Goal: Complete application form

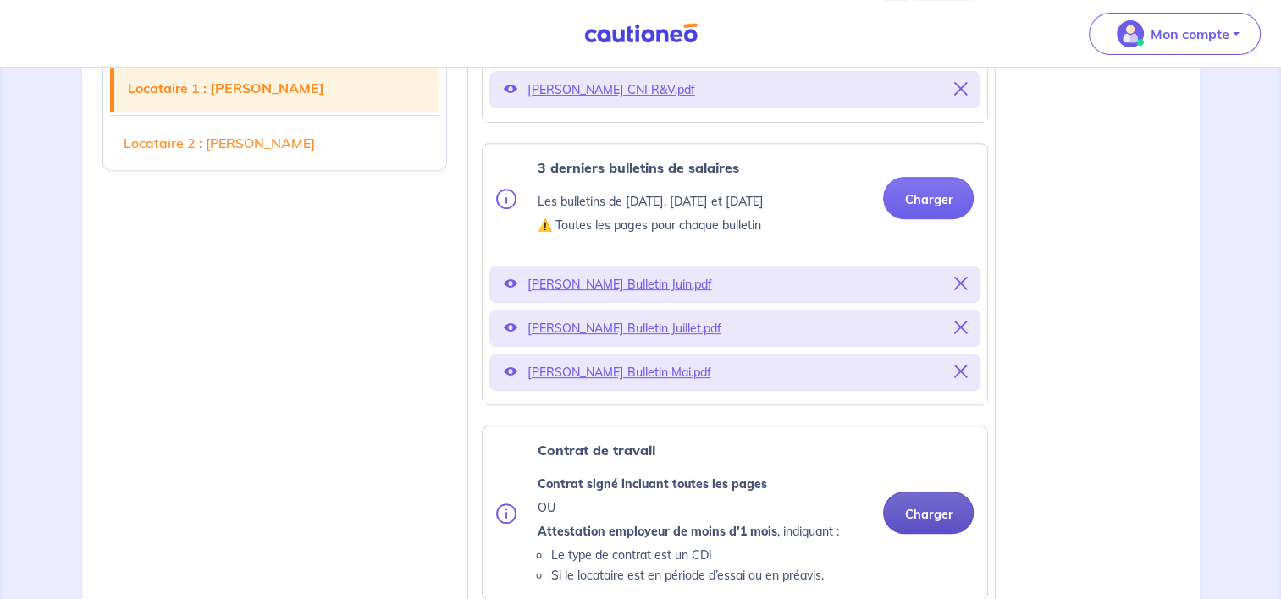
click at [930, 534] on button "Charger" at bounding box center [928, 513] width 91 height 42
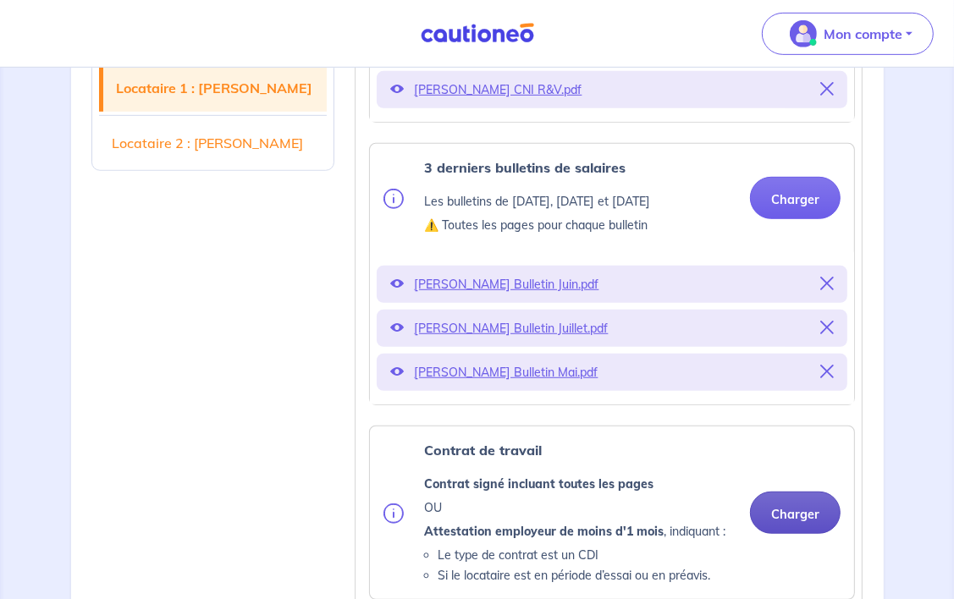
click at [775, 513] on button "Charger" at bounding box center [795, 513] width 91 height 42
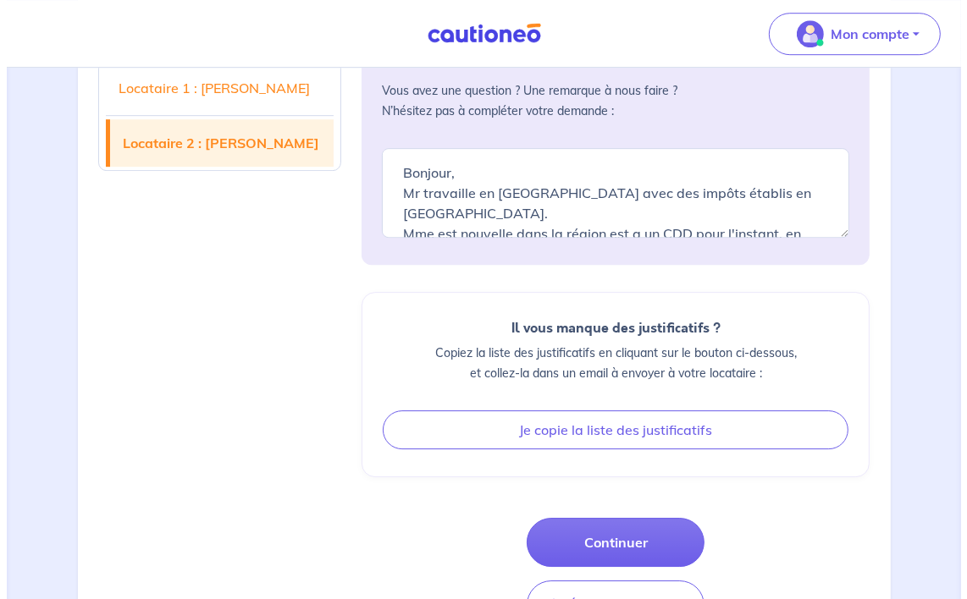
scroll to position [3863, 0]
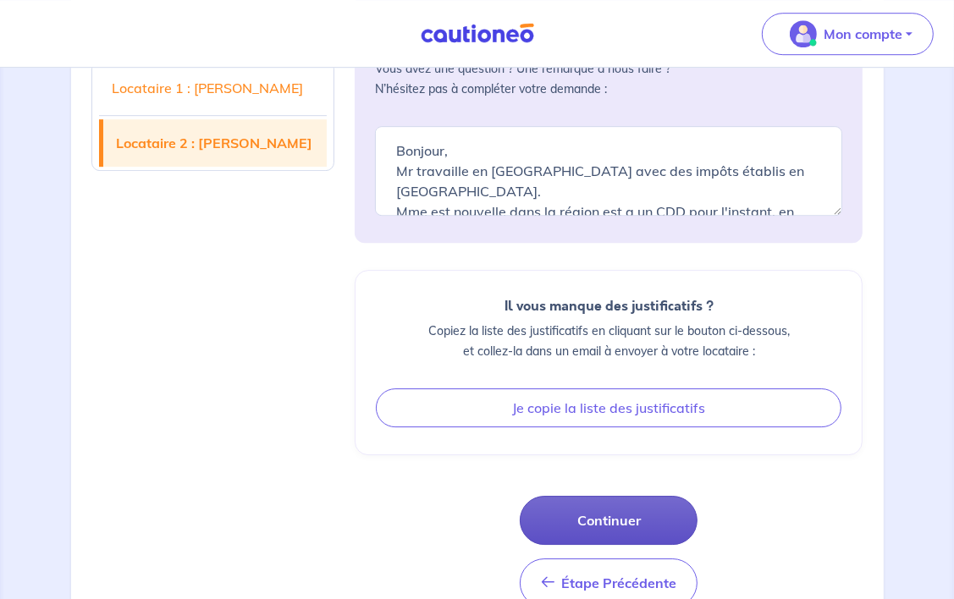
click at [627, 496] on button "Continuer" at bounding box center [609, 520] width 178 height 49
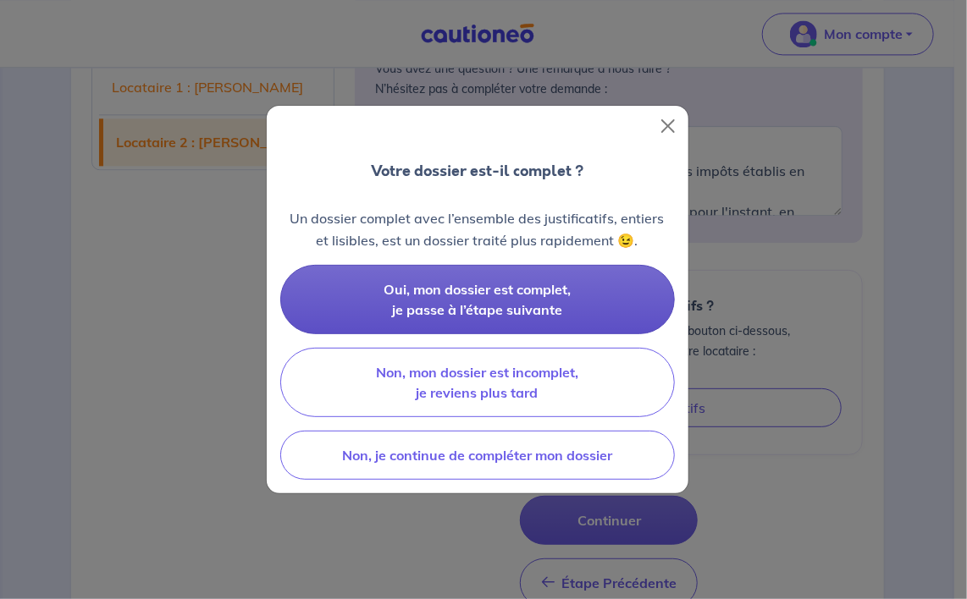
click at [423, 301] on span "Oui, mon dossier est complet, je passe à l’étape suivante" at bounding box center [477, 299] width 187 height 37
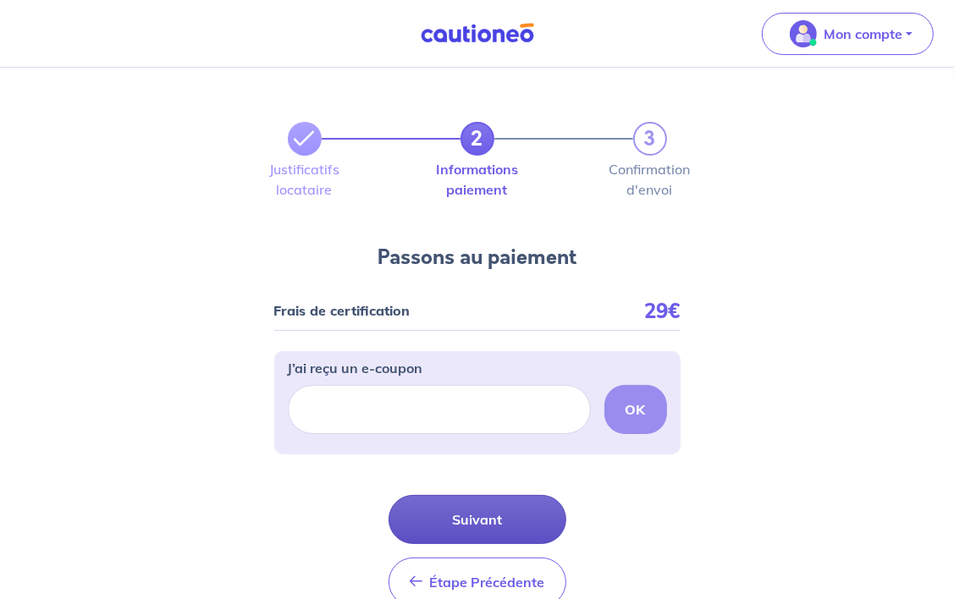
click at [485, 517] on button "Suivant" at bounding box center [478, 519] width 178 height 49
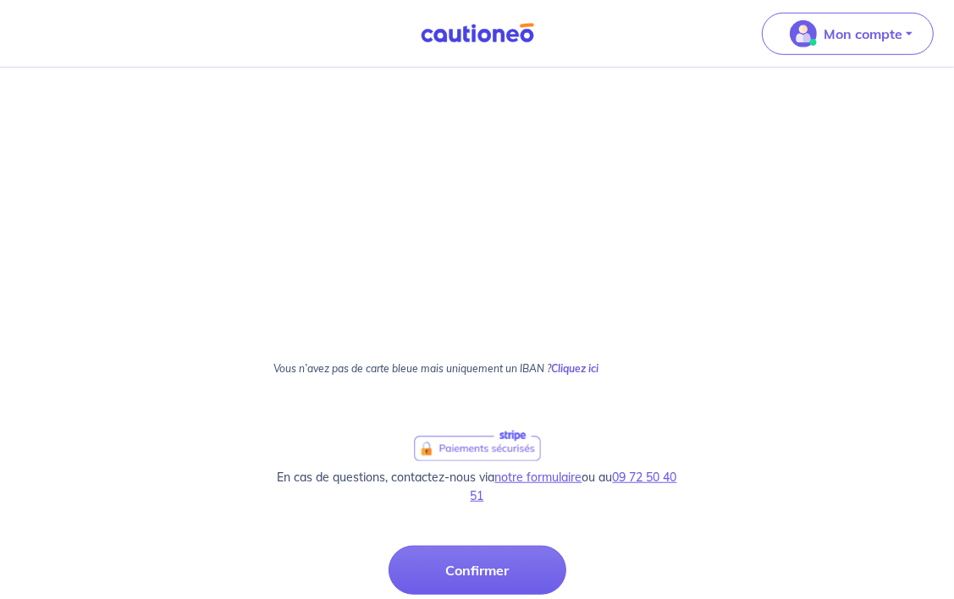
scroll to position [847, 0]
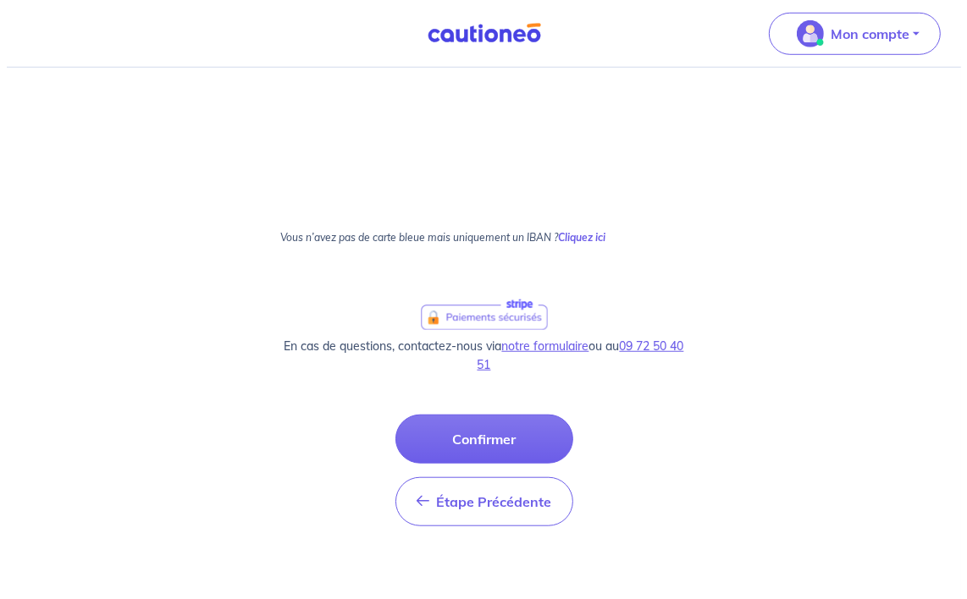
scroll to position [966, 0]
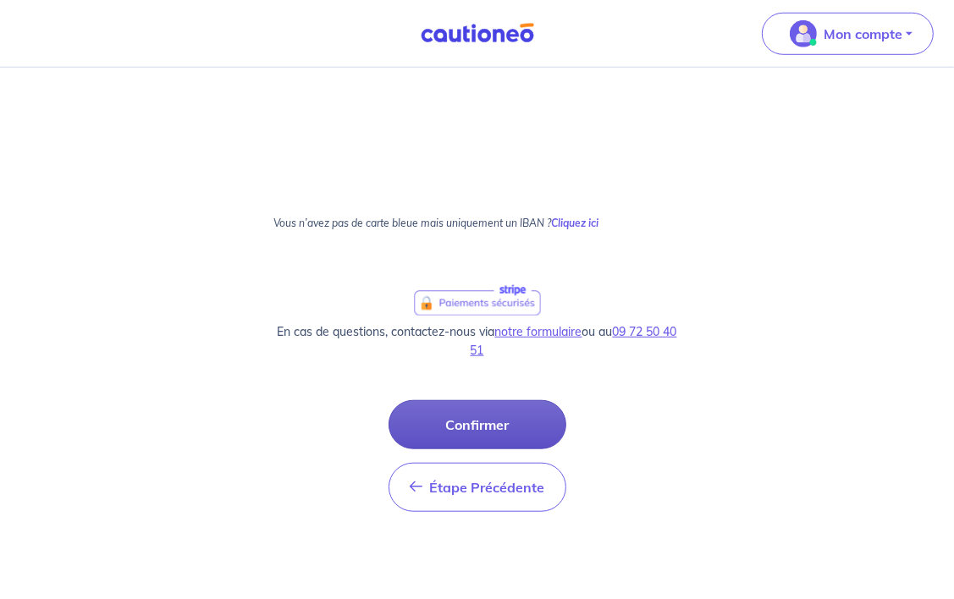
click at [525, 414] on button "Confirmer" at bounding box center [478, 424] width 178 height 49
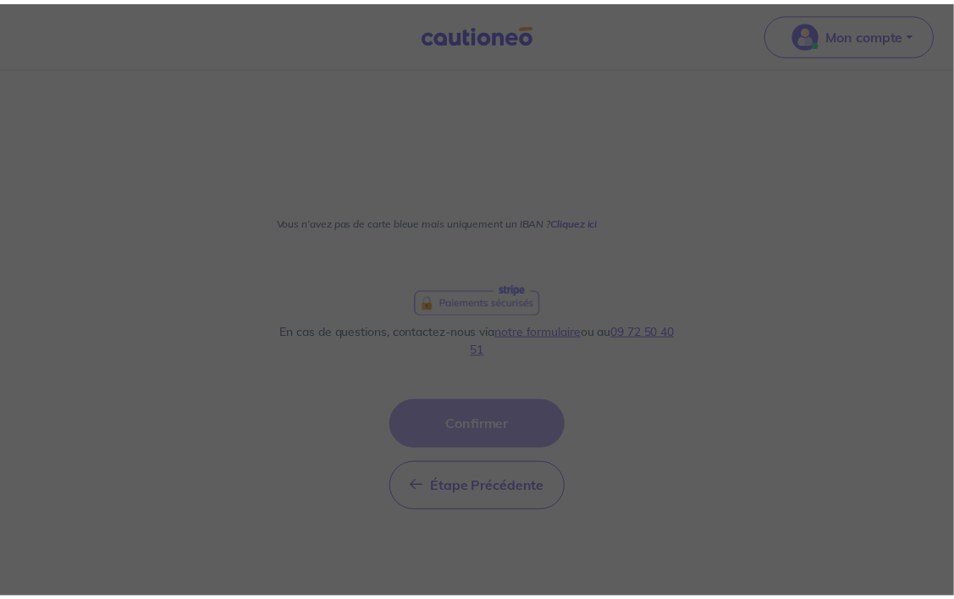
scroll to position [0, 0]
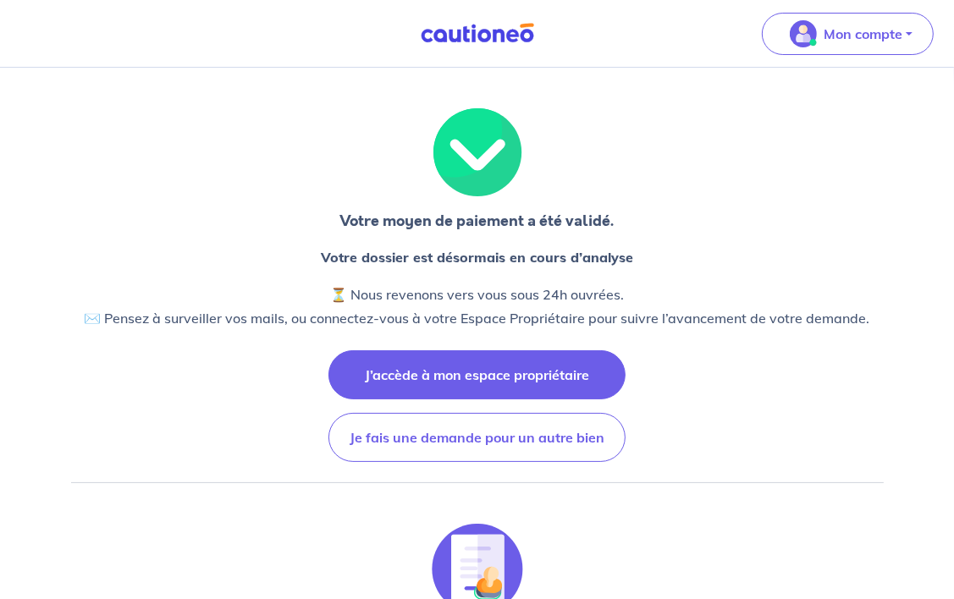
click at [472, 356] on button "J’accède à mon espace propriétaire" at bounding box center [477, 375] width 297 height 49
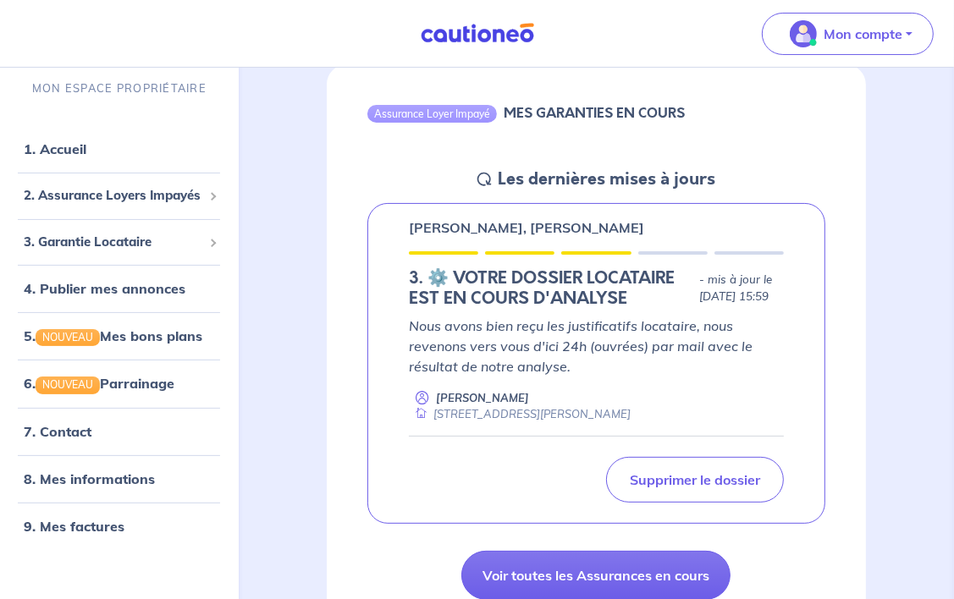
scroll to position [250, 0]
